Goal: Information Seeking & Learning: Check status

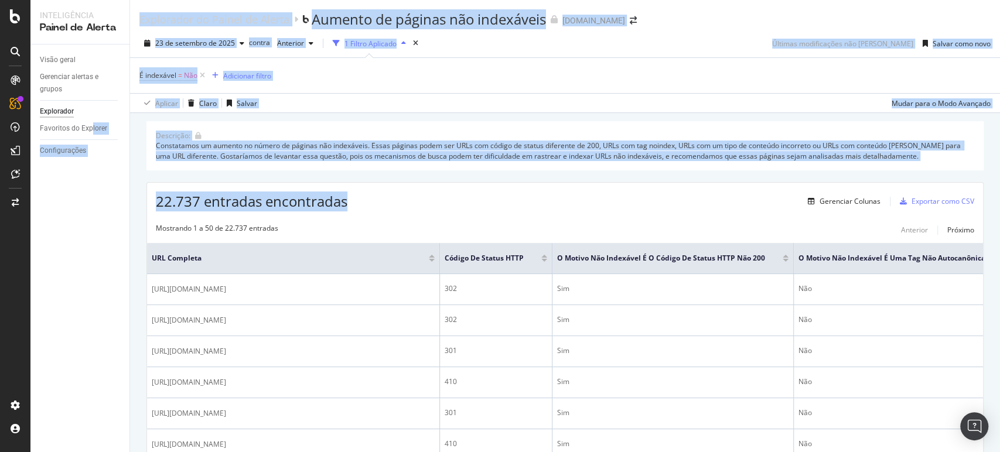
click at [473, 73] on div "É indexável = Não Adicionar filtro" at bounding box center [564, 75] width 851 height 35
